Goal: Navigation & Orientation: Find specific page/section

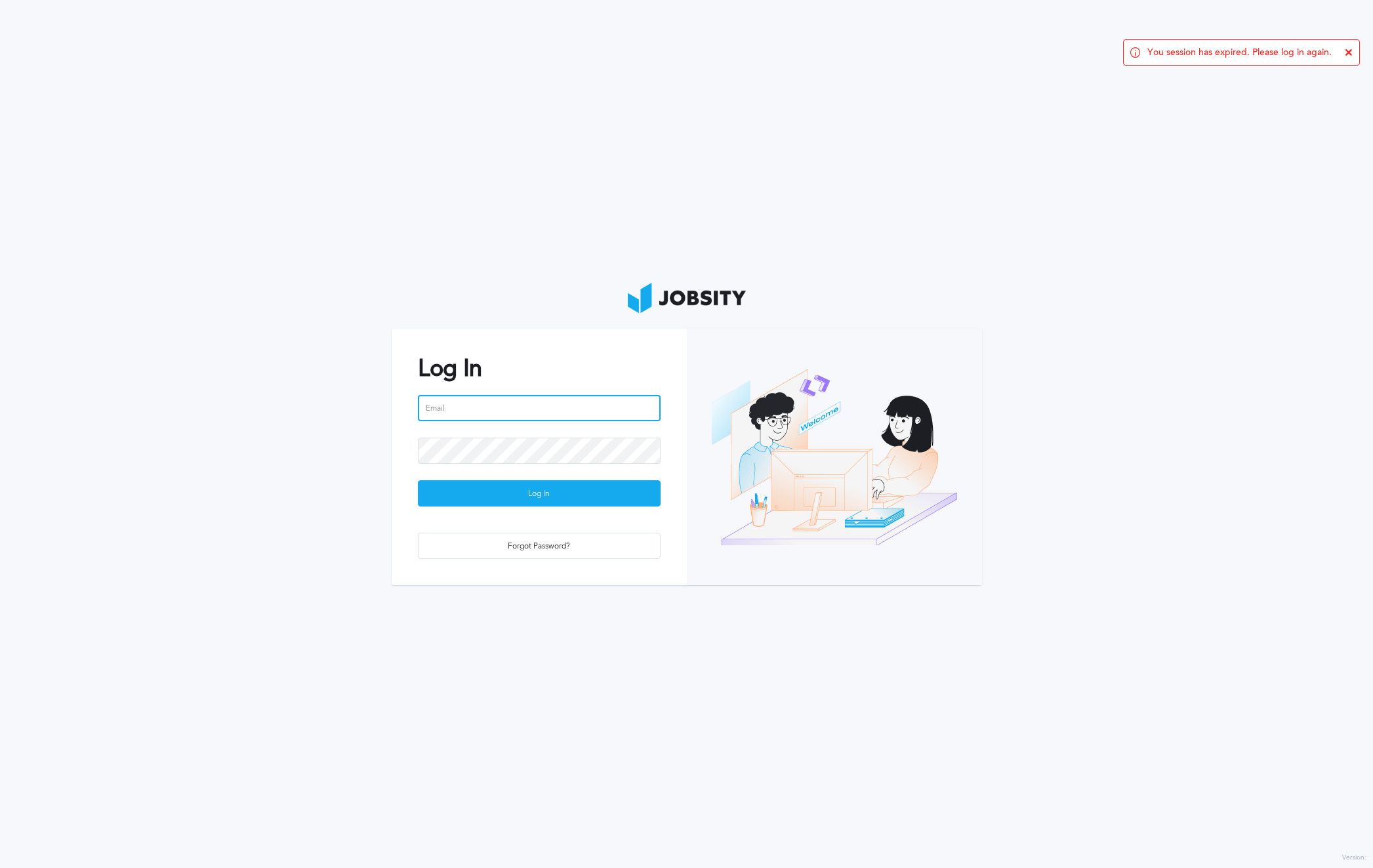
type input "[PERSON_NAME][EMAIL_ADDRESS][PERSON_NAME][DOMAIN_NAME]"
click at [511, 415] on input "[PERSON_NAME][EMAIL_ADDRESS][PERSON_NAME][DOMAIN_NAME]" at bounding box center [539, 408] width 242 height 26
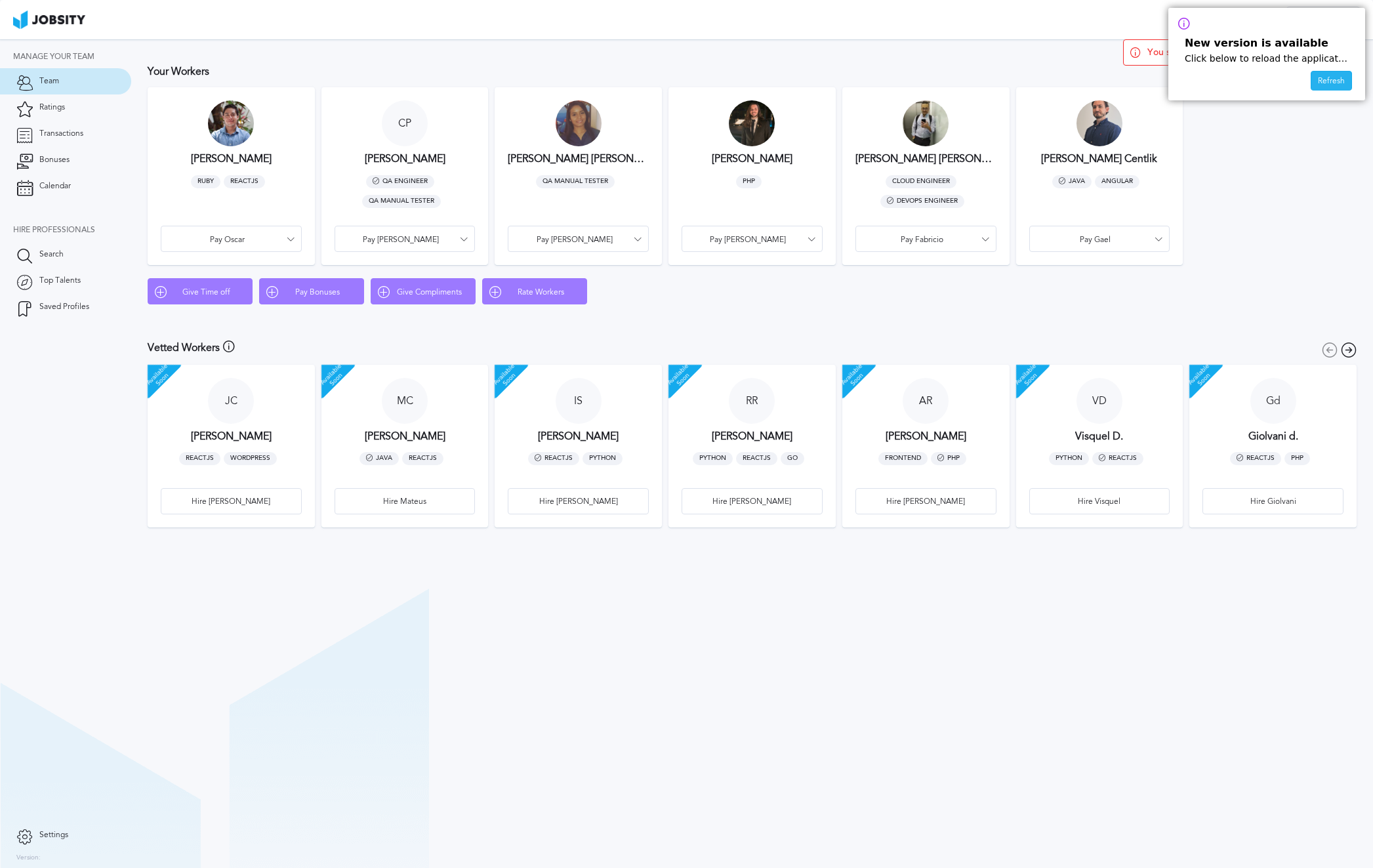
click at [1343, 83] on div "Refresh" at bounding box center [1331, 81] width 40 height 19
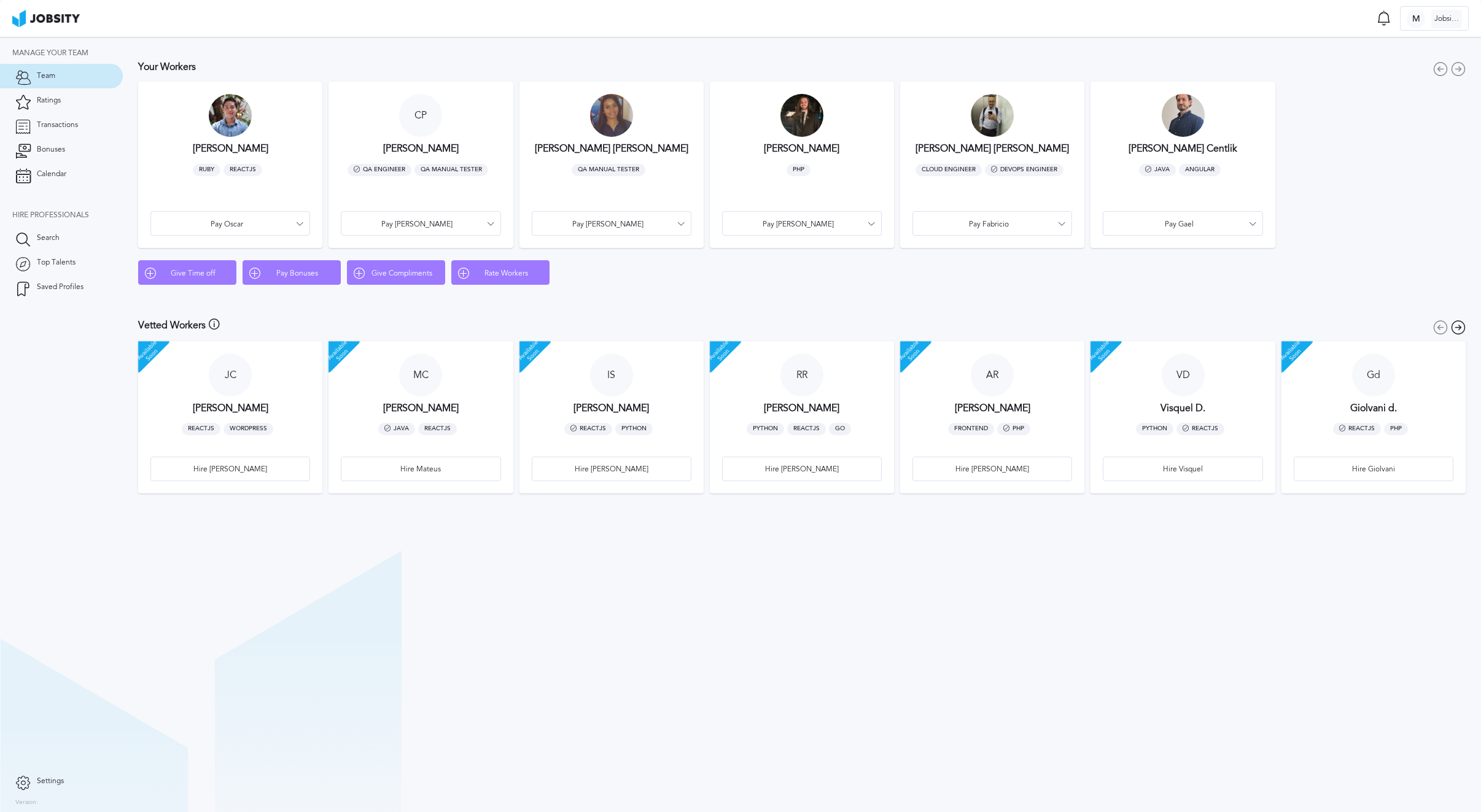
click at [571, 148] on h3 "[PERSON_NAME] [PERSON_NAME]" at bounding box center [611, 148] width 154 height 11
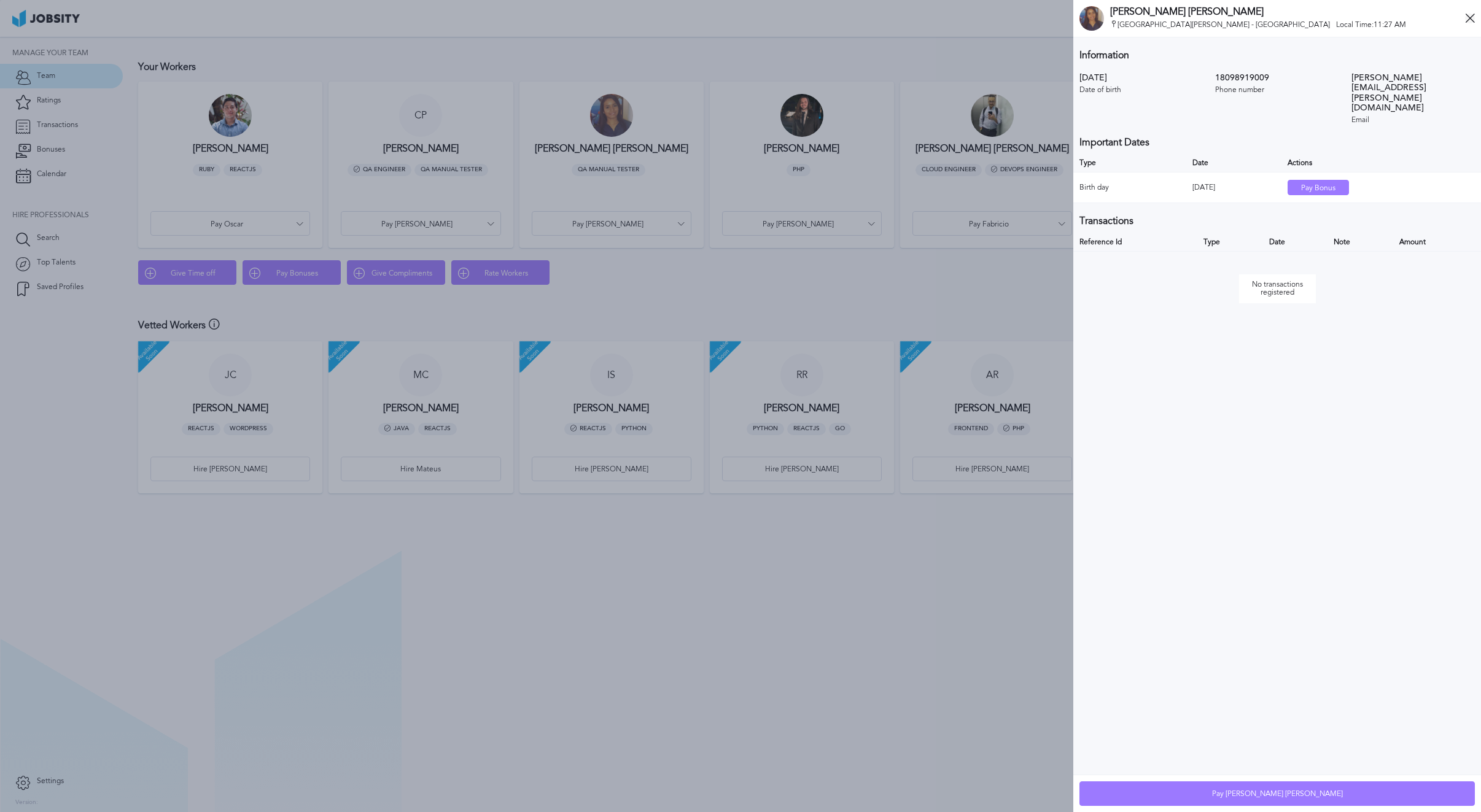
click at [1285, 18] on icon at bounding box center [1469, 18] width 10 height 10
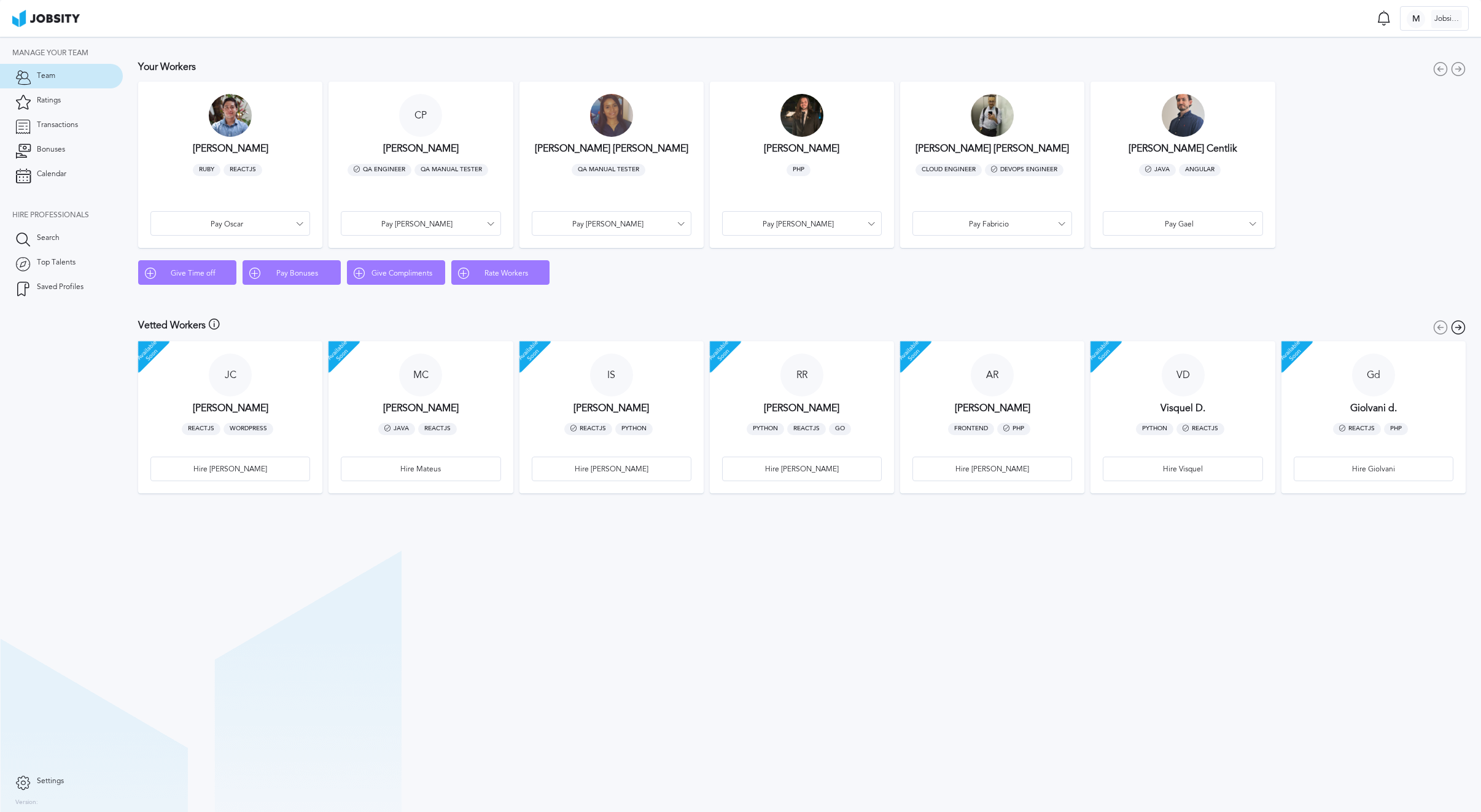
click at [803, 149] on h3 "[PERSON_NAME]" at bounding box center [801, 148] width 75 height 11
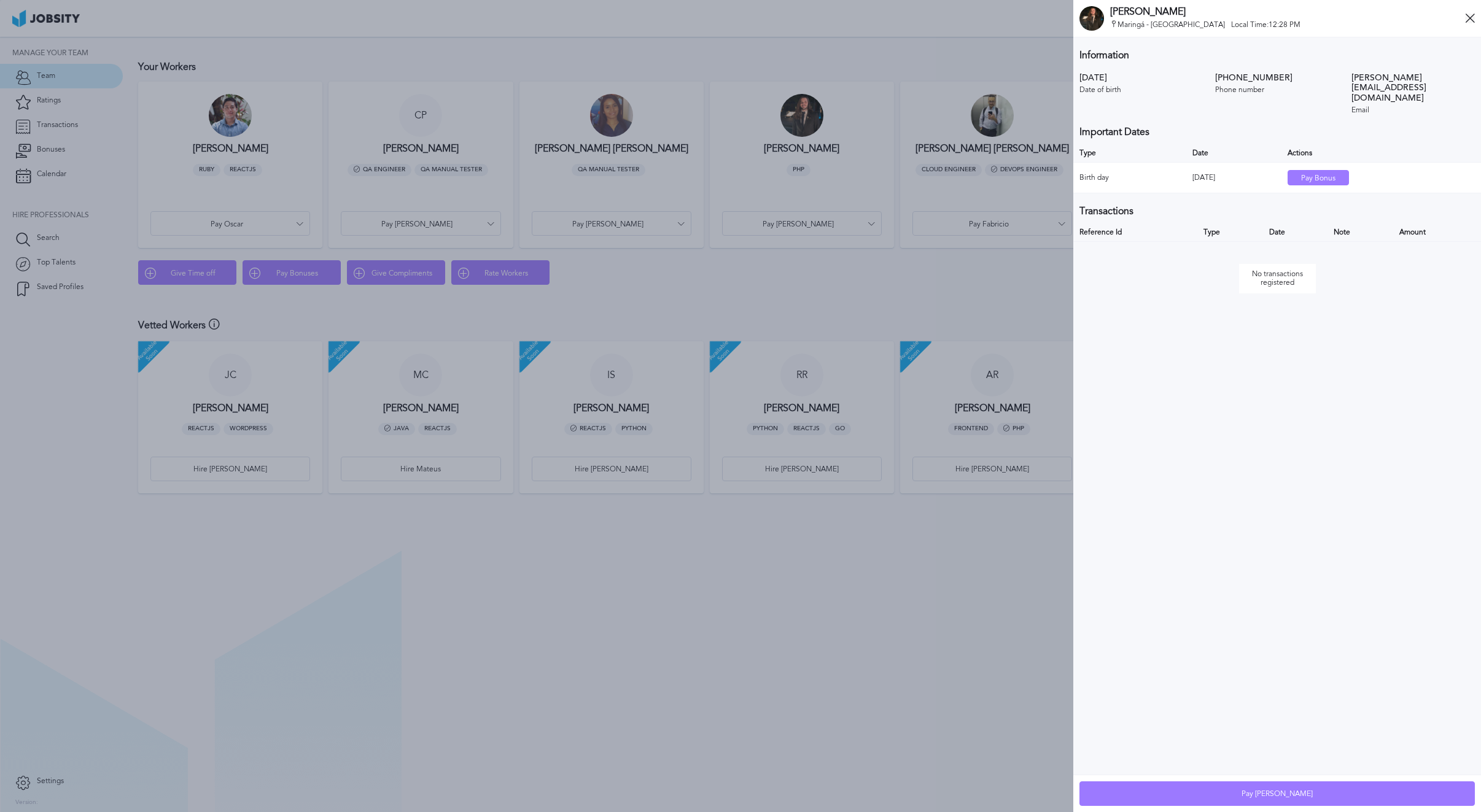
click at [1285, 14] on icon at bounding box center [1469, 18] width 10 height 10
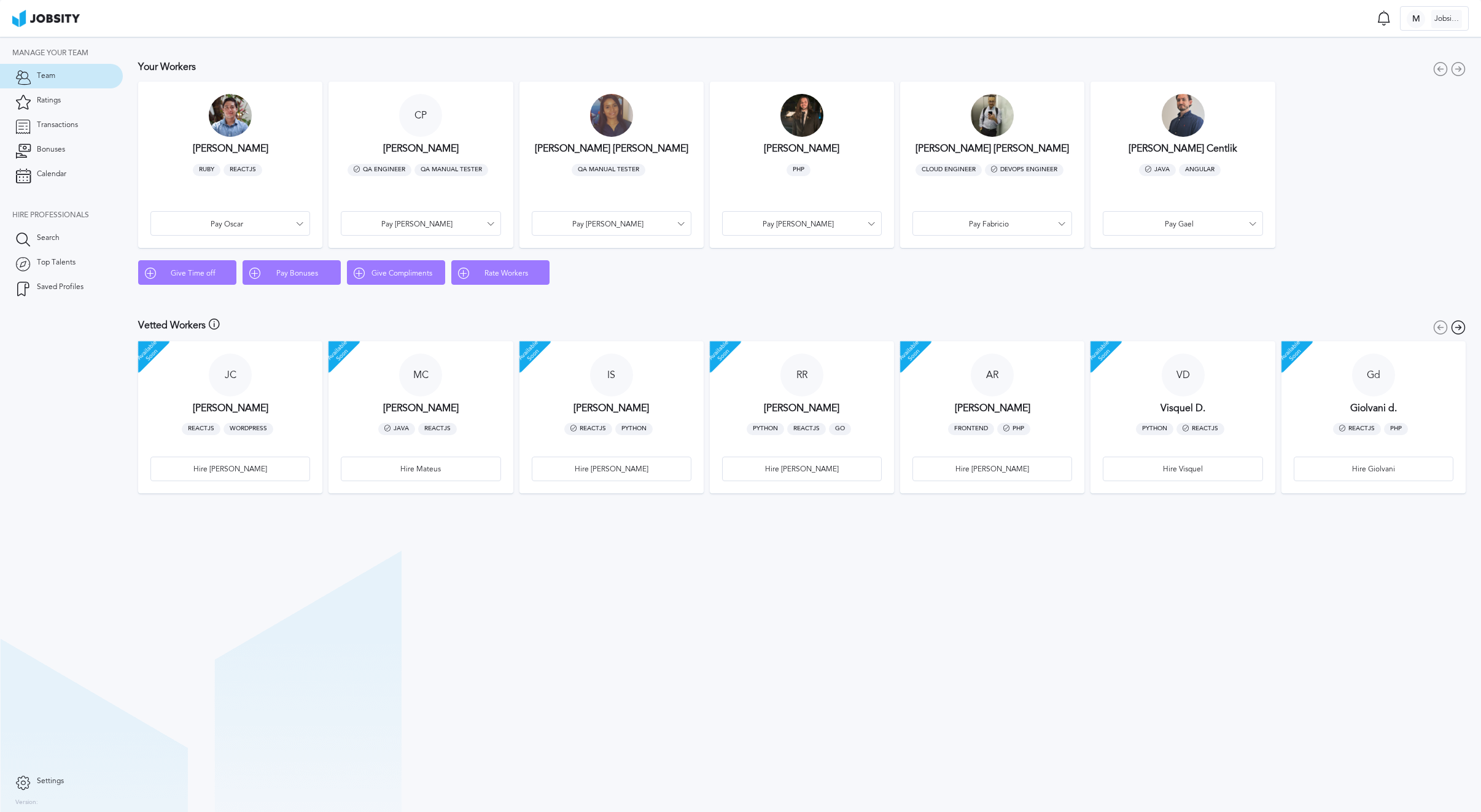
click at [438, 147] on h3 "[PERSON_NAME]" at bounding box center [421, 148] width 75 height 11
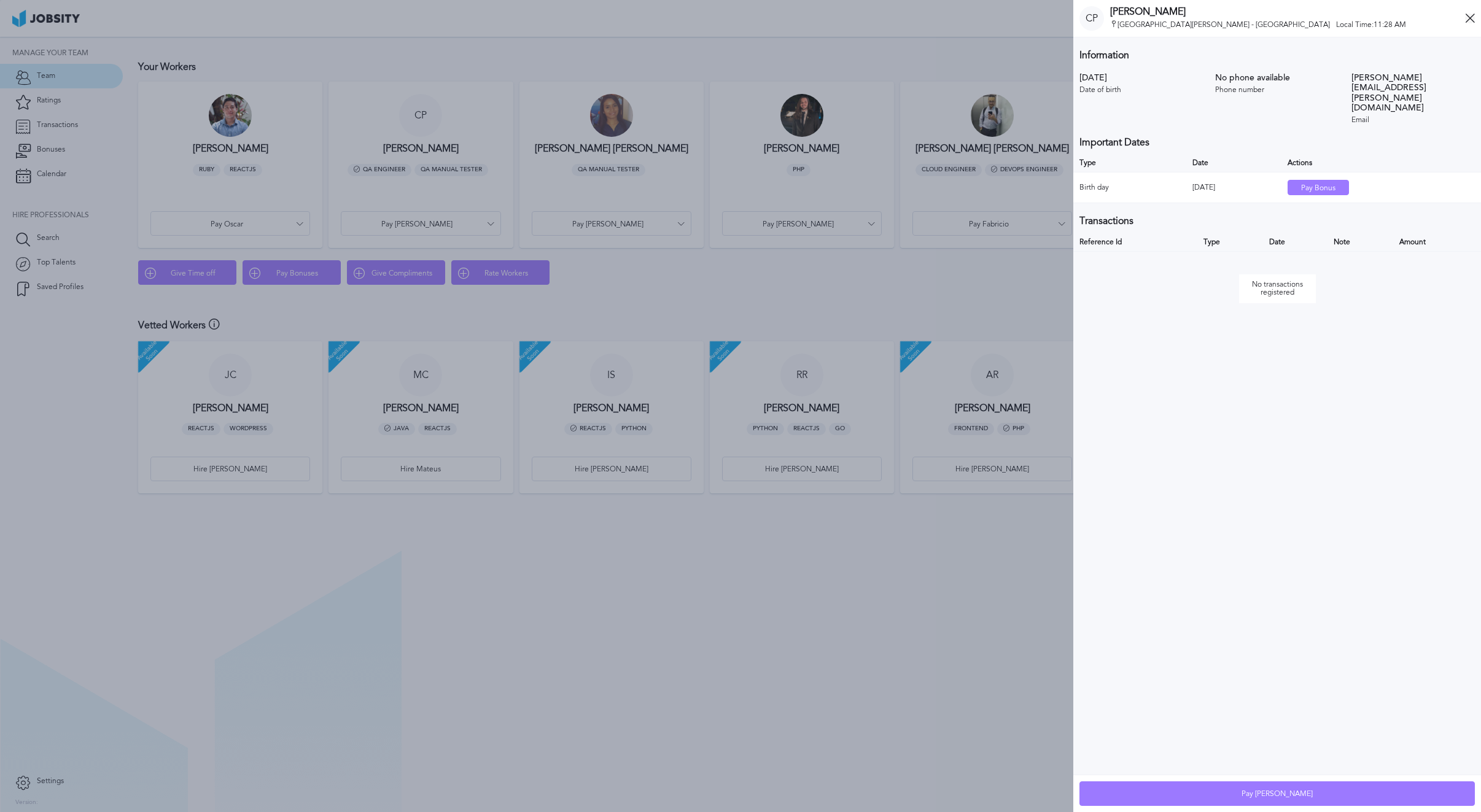
click at [1285, 18] on icon at bounding box center [1469, 18] width 10 height 10
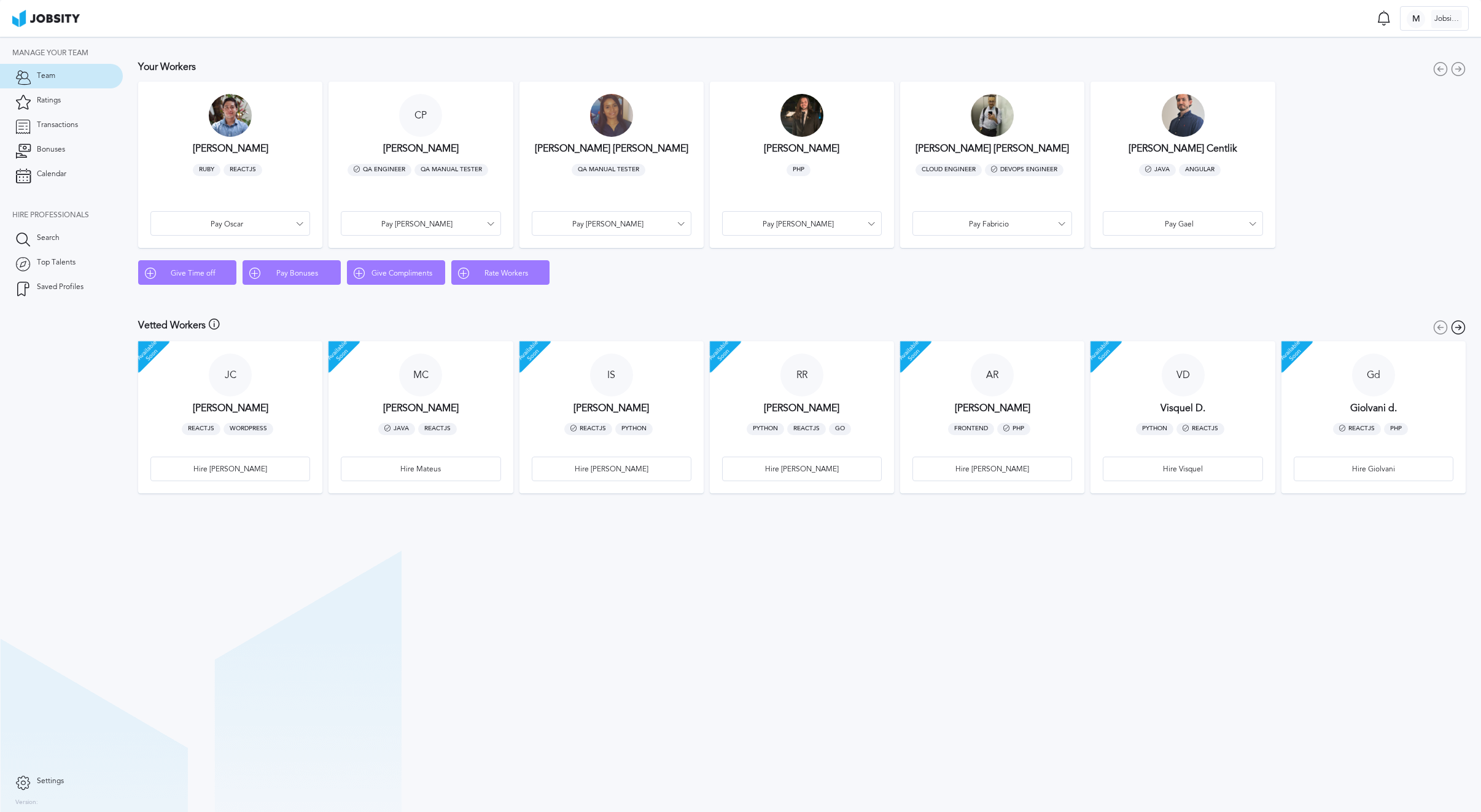
click at [239, 147] on h3 "[PERSON_NAME]" at bounding box center [230, 148] width 75 height 11
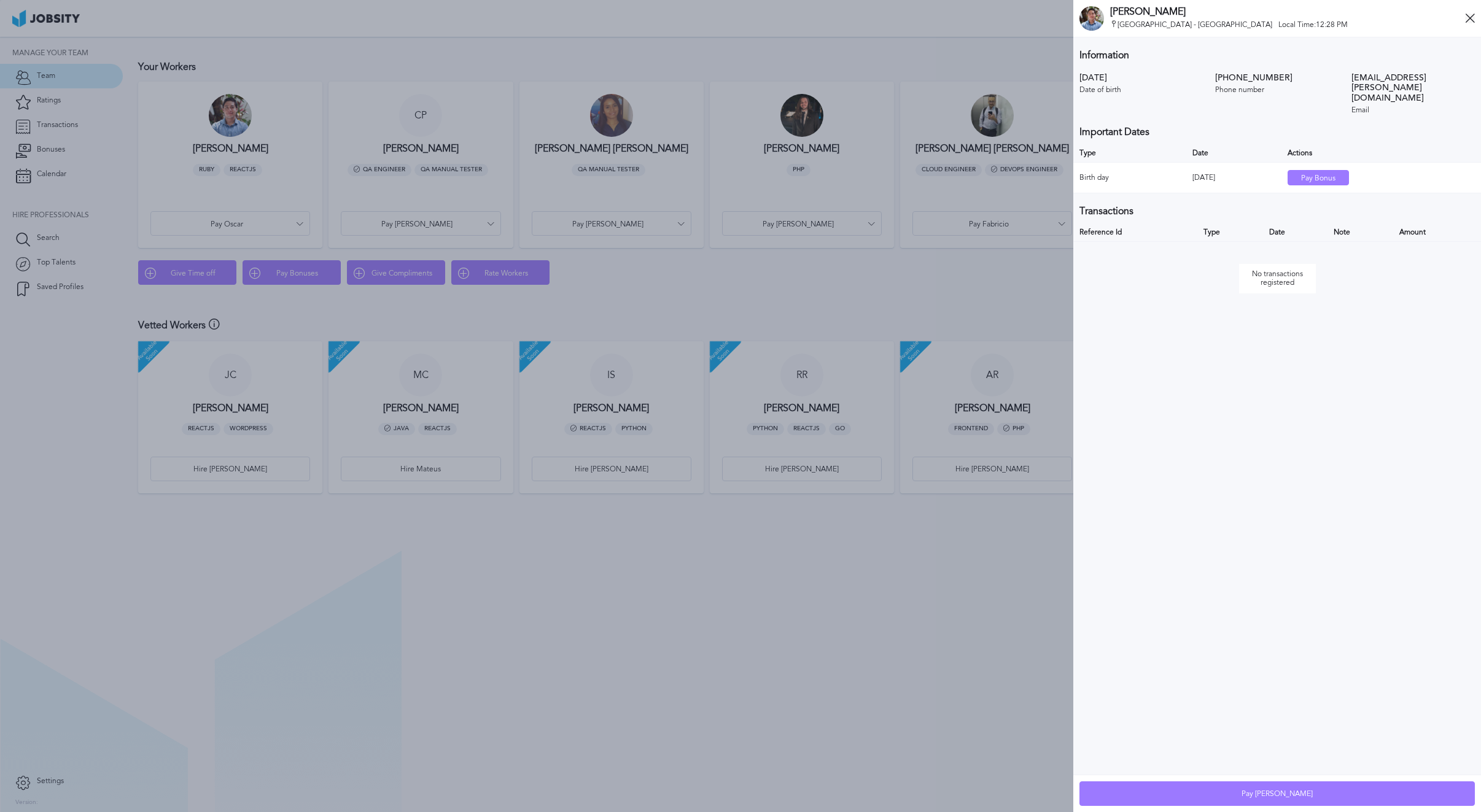
click at [1285, 15] on icon at bounding box center [1469, 18] width 10 height 10
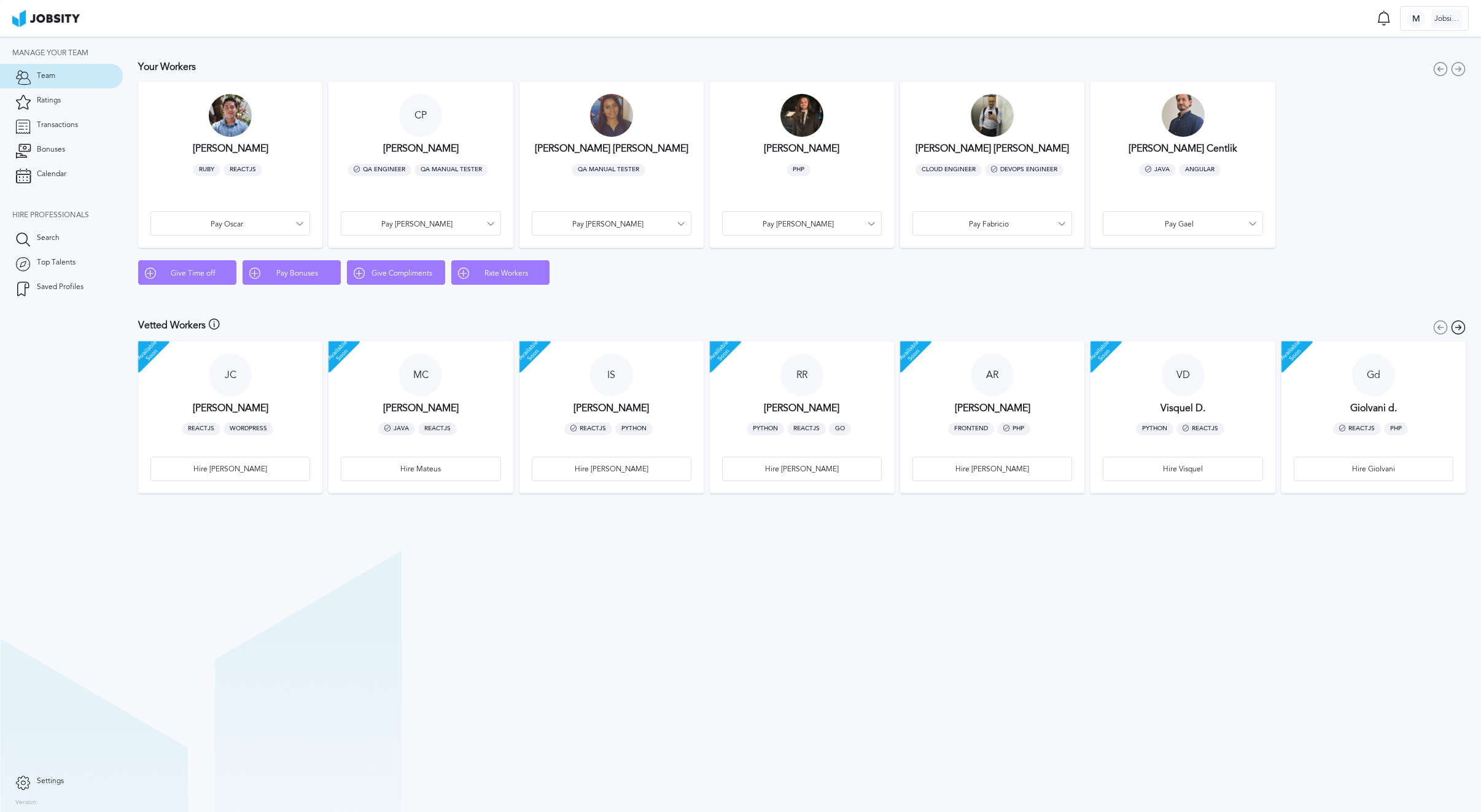
click at [613, 153] on h3 "[PERSON_NAME] [PERSON_NAME]" at bounding box center [611, 148] width 154 height 11
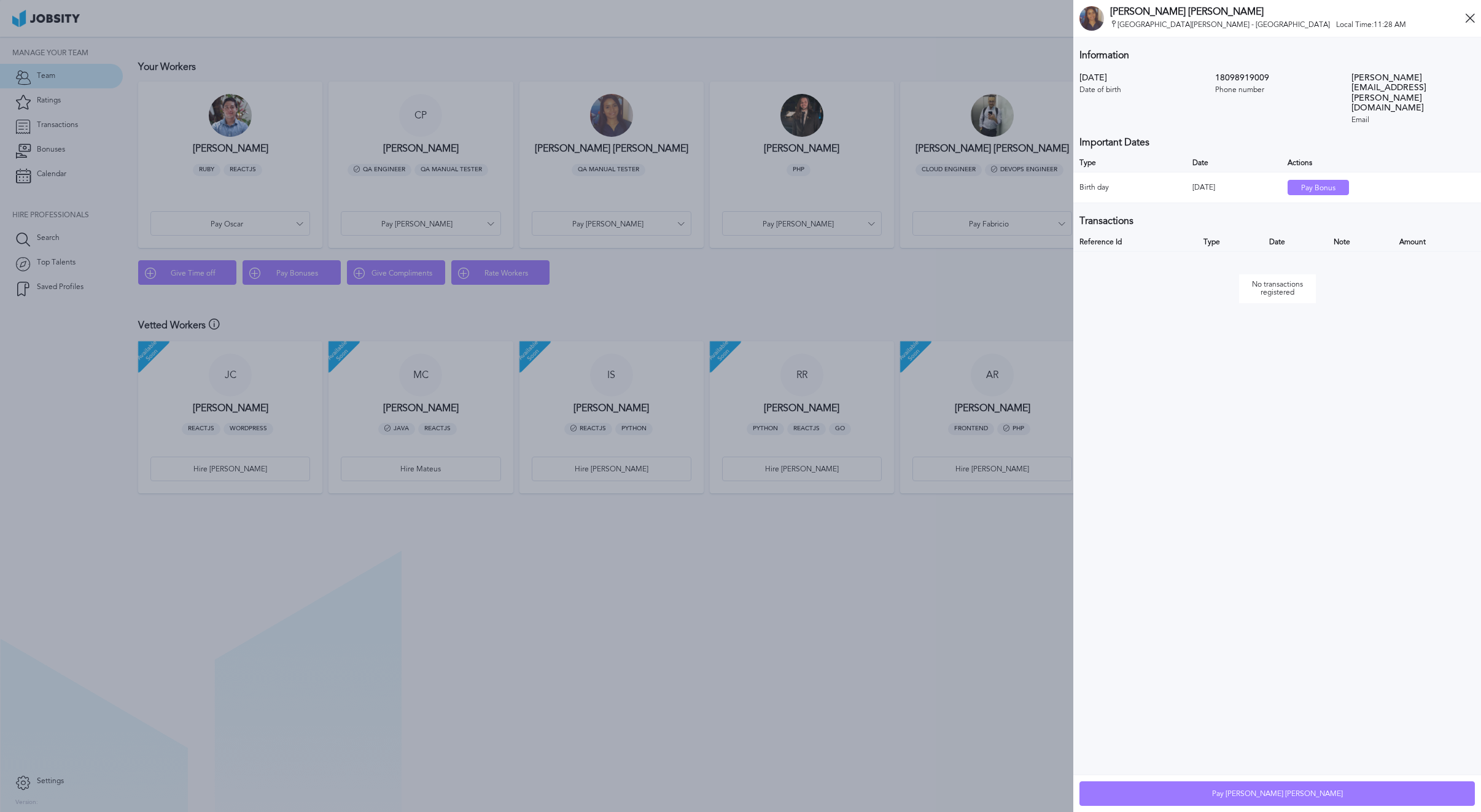
click at [1285, 19] on icon at bounding box center [1469, 18] width 10 height 10
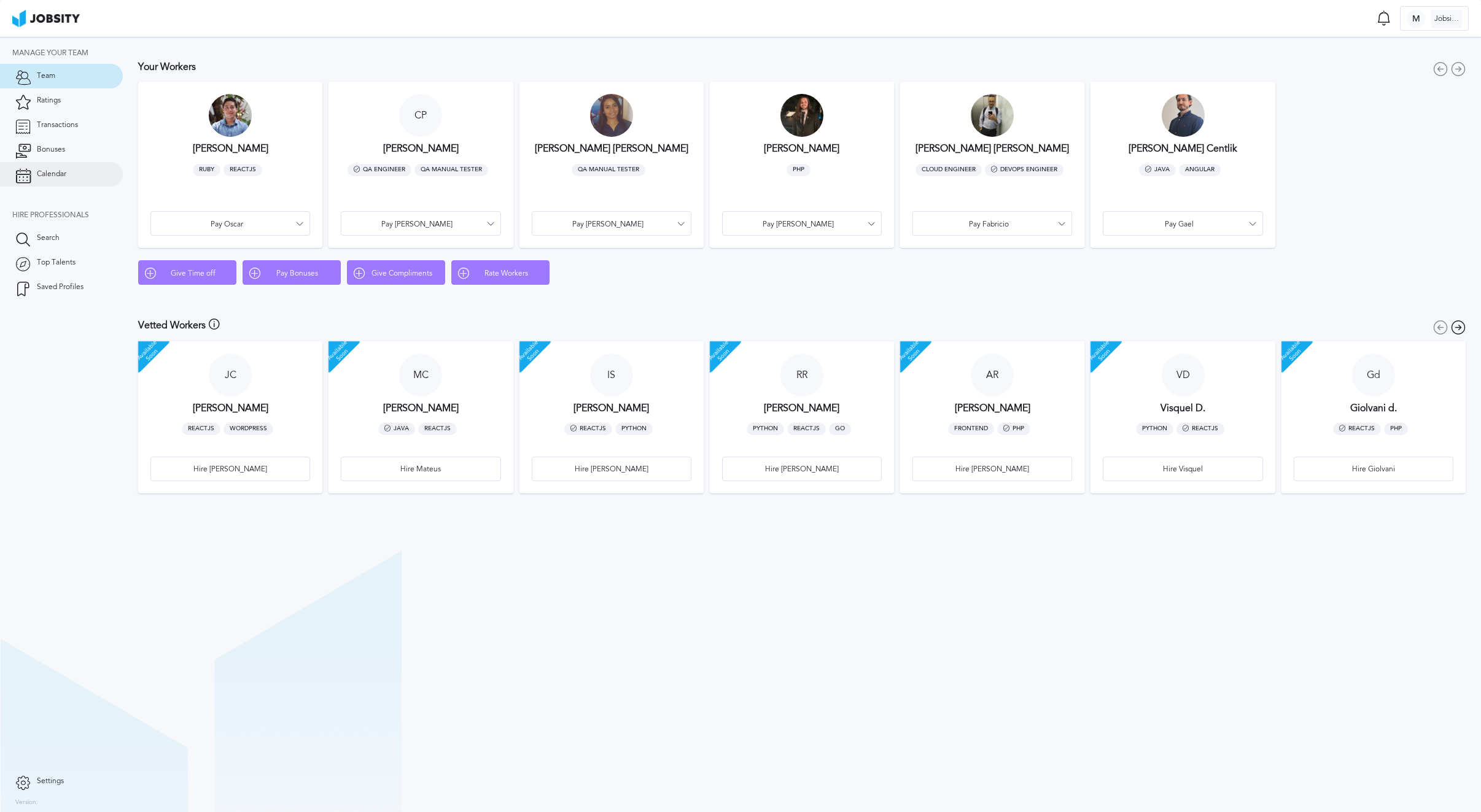
click at [68, 171] on link "Calendar" at bounding box center [61, 174] width 123 height 25
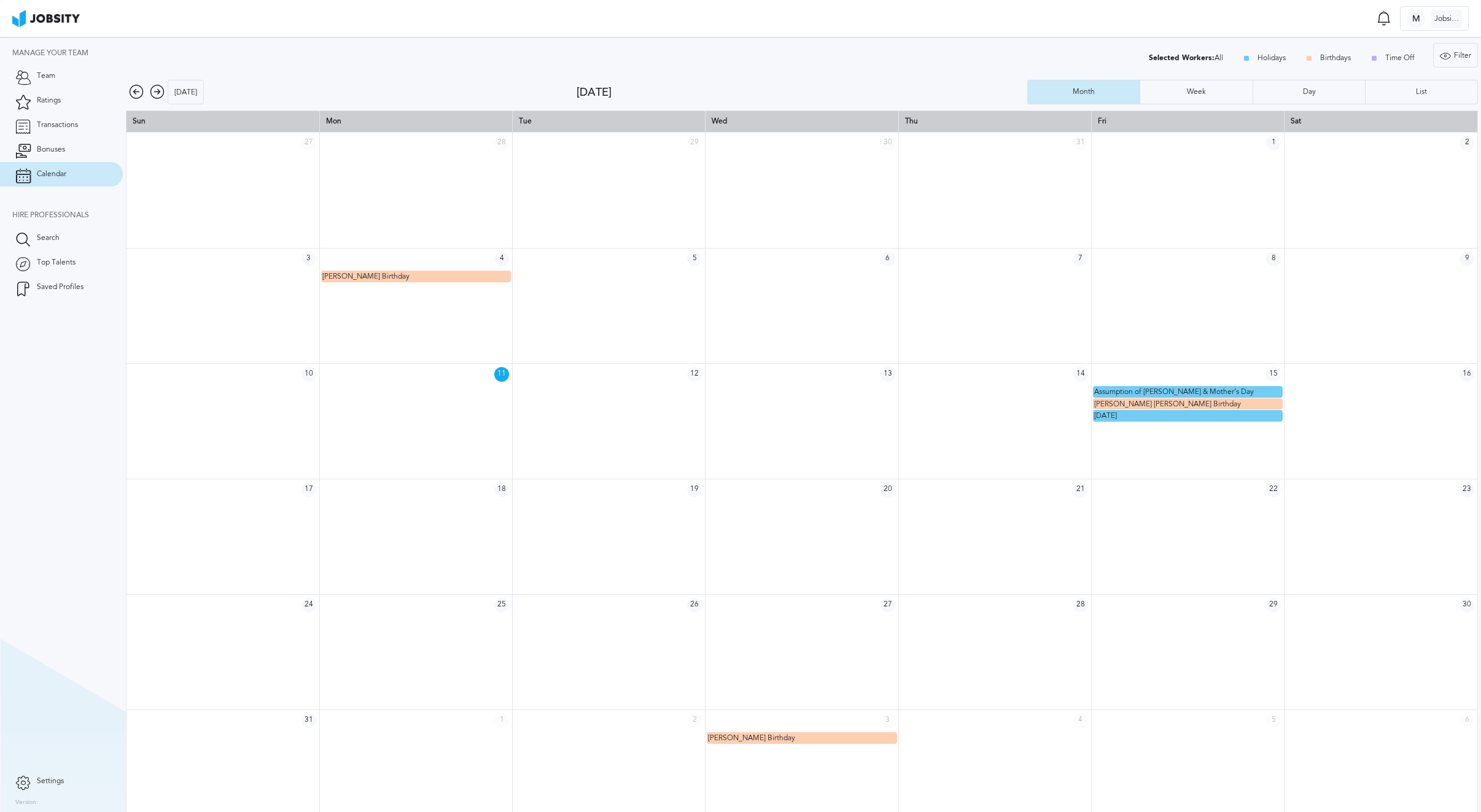
click at [158, 93] on icon at bounding box center [157, 92] width 15 height 15
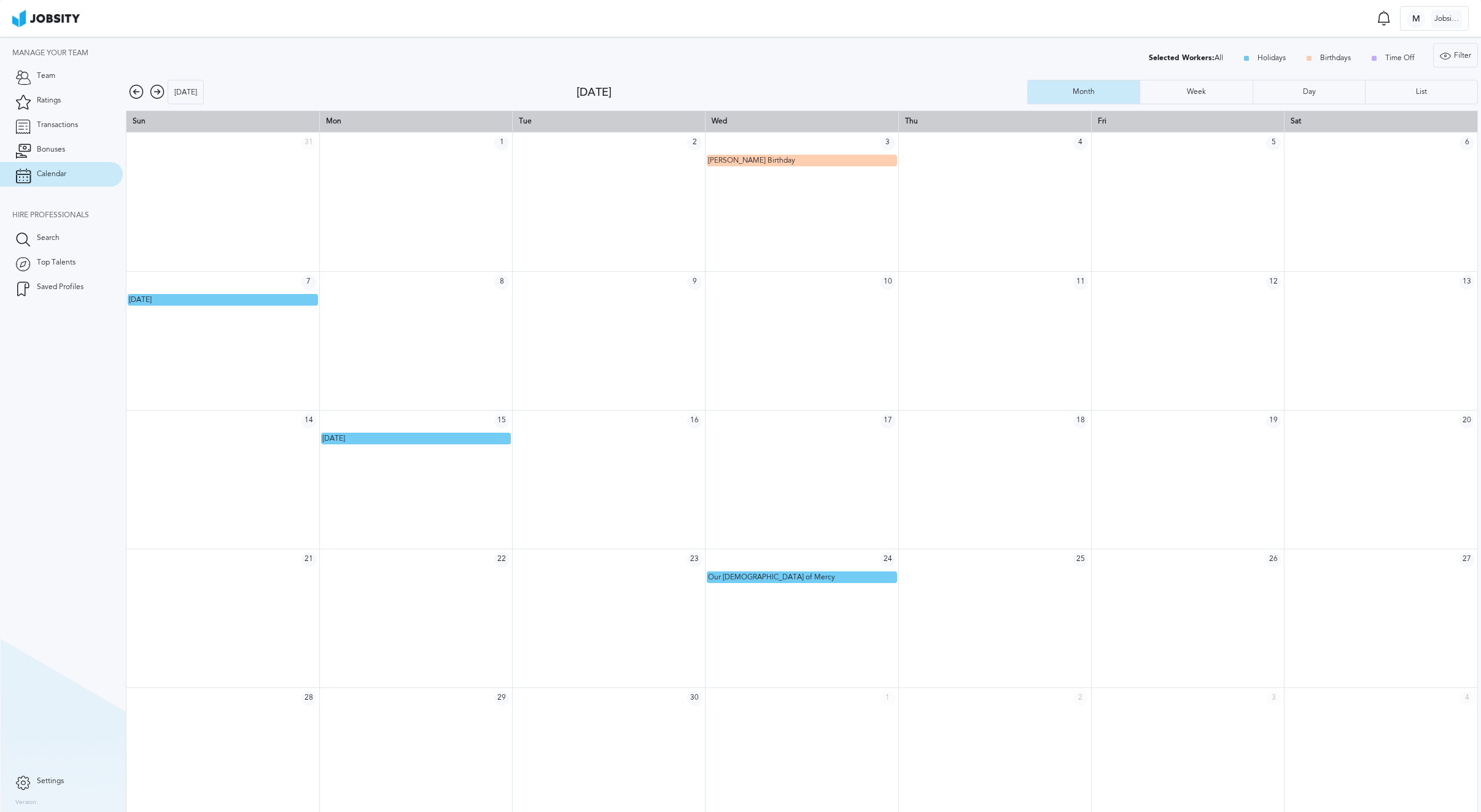
click at [158, 93] on icon at bounding box center [157, 92] width 15 height 15
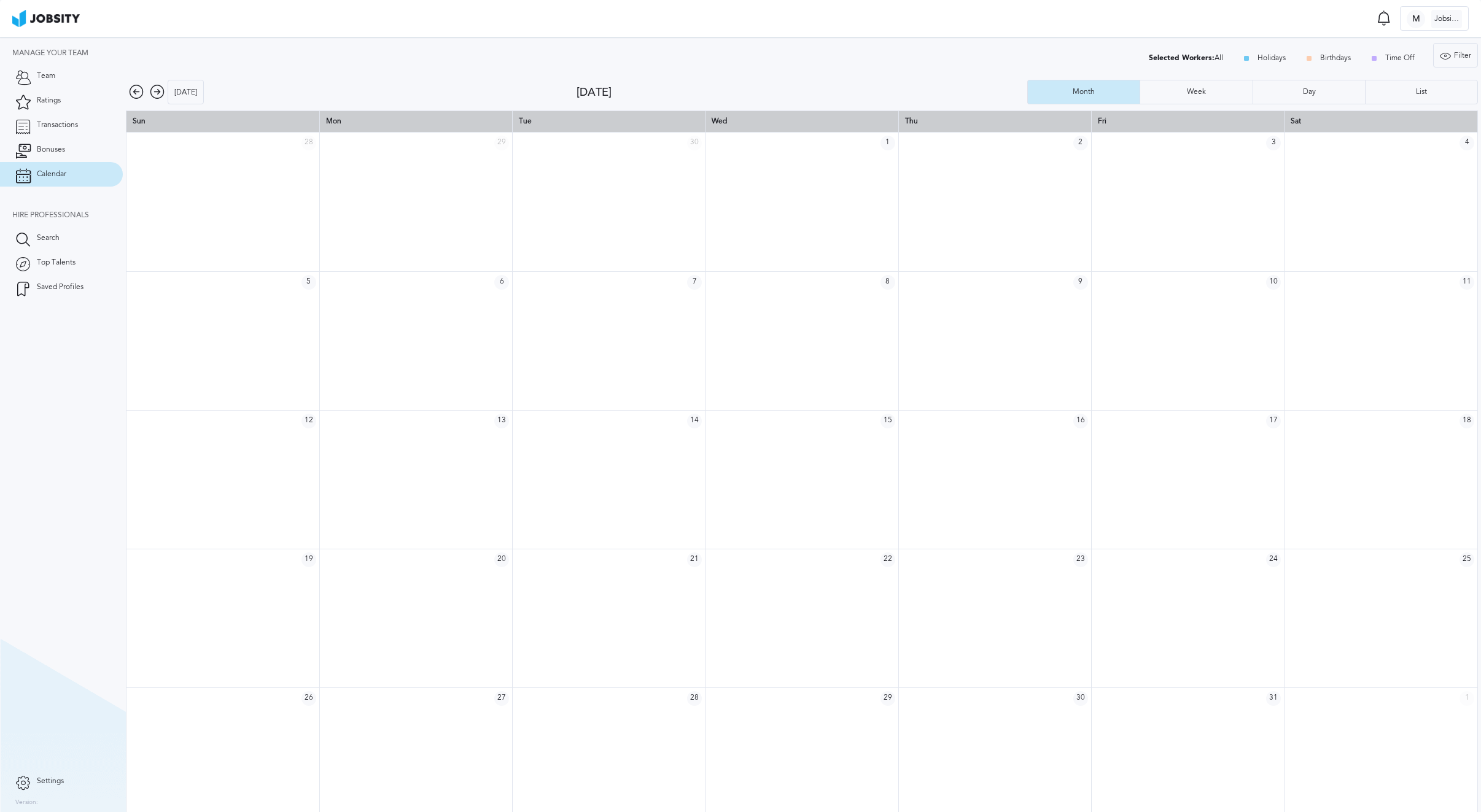
click at [158, 93] on icon at bounding box center [157, 92] width 15 height 15
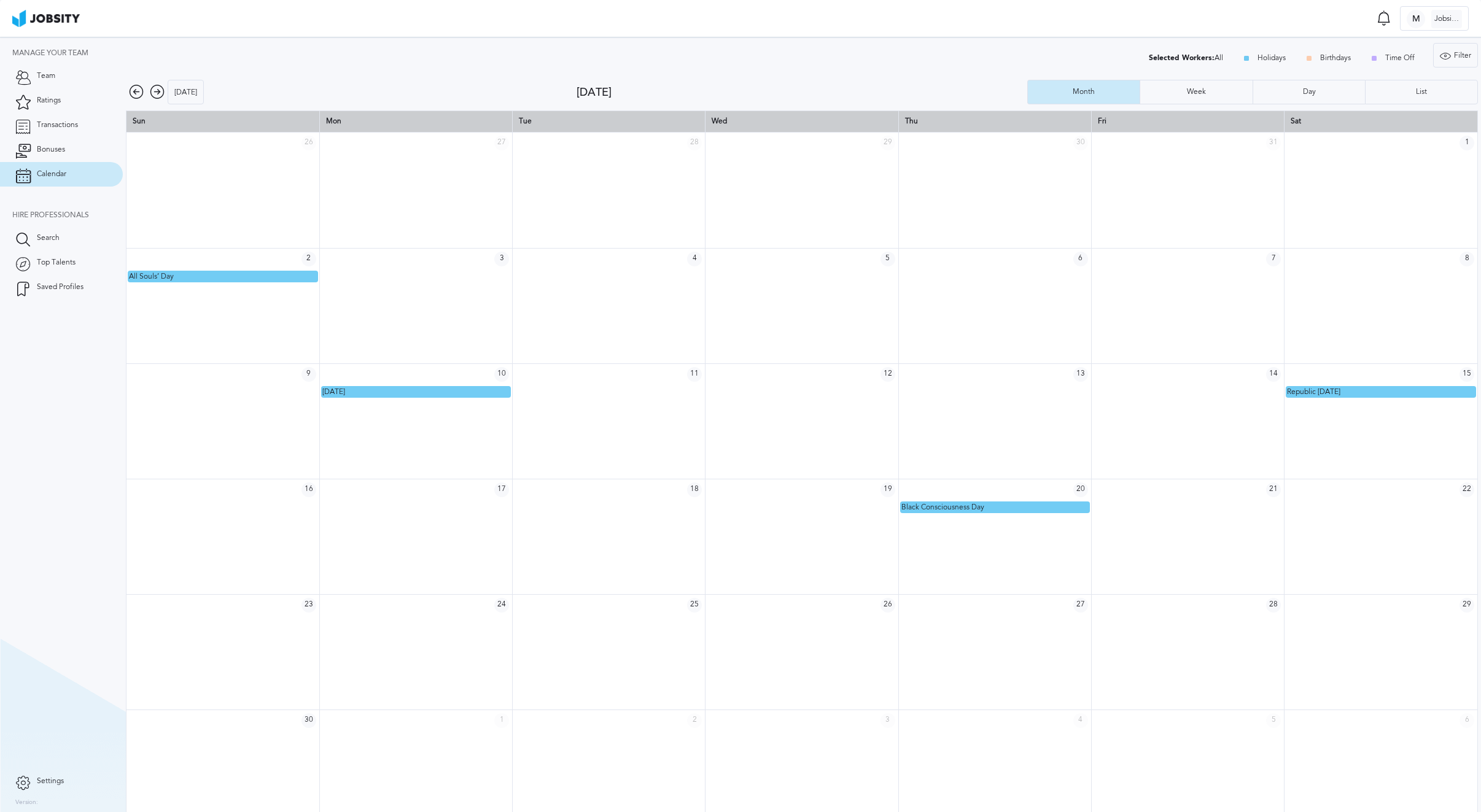
click at [137, 95] on icon at bounding box center [136, 92] width 15 height 15
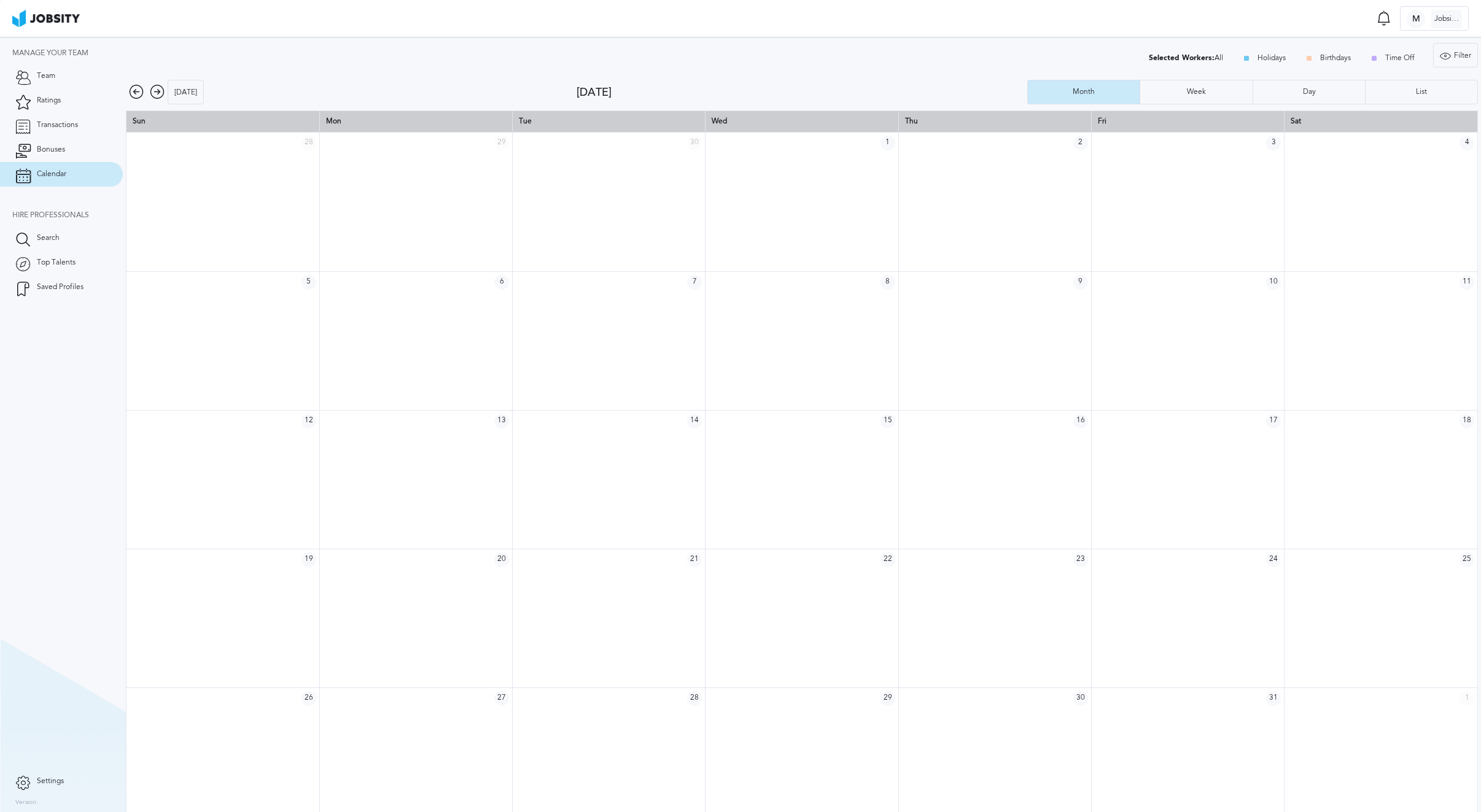
click at [137, 95] on icon at bounding box center [136, 92] width 15 height 15
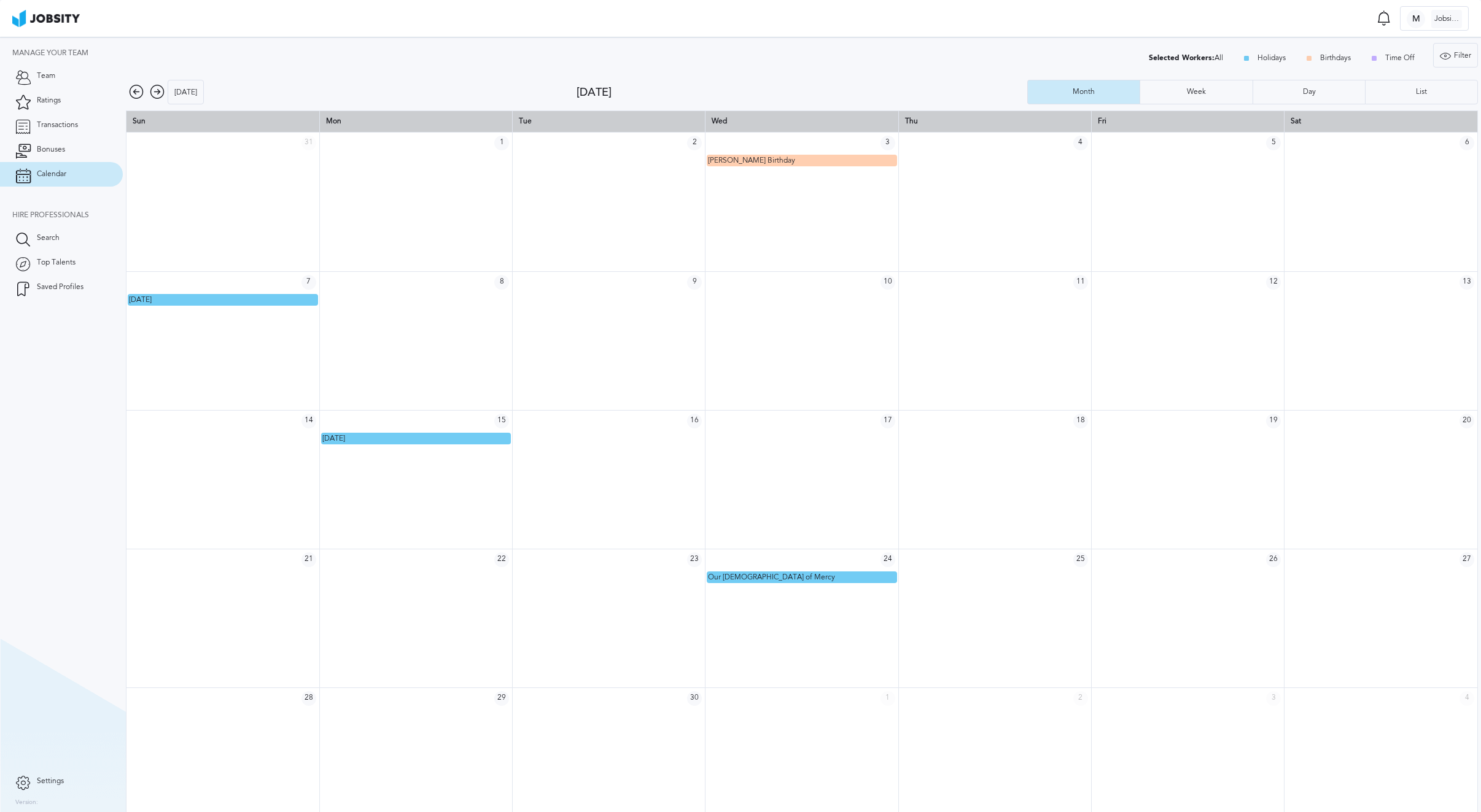
click at [137, 95] on icon at bounding box center [136, 92] width 15 height 15
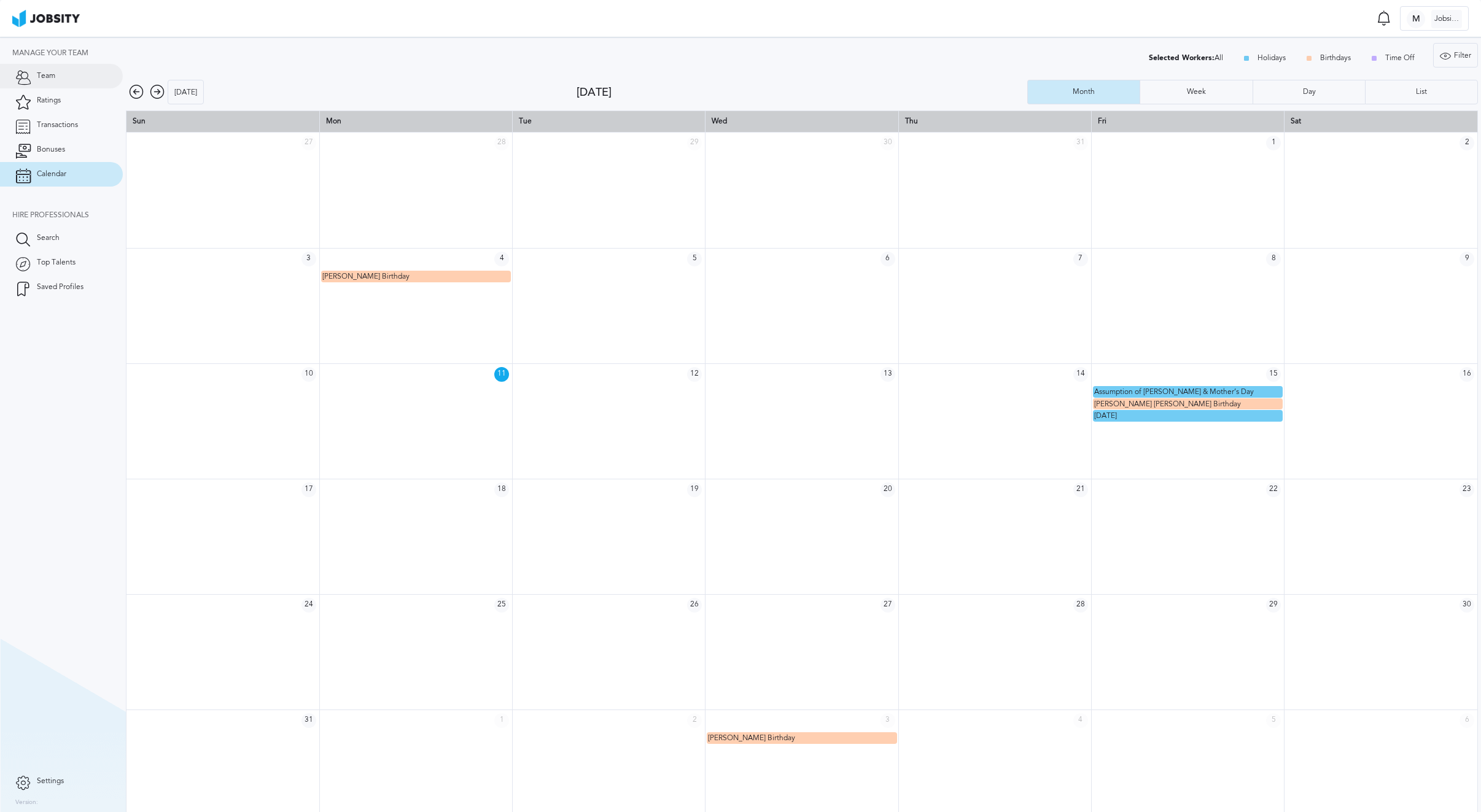
click at [79, 73] on link "Team" at bounding box center [61, 76] width 123 height 25
